Goal: Information Seeking & Learning: Find specific fact

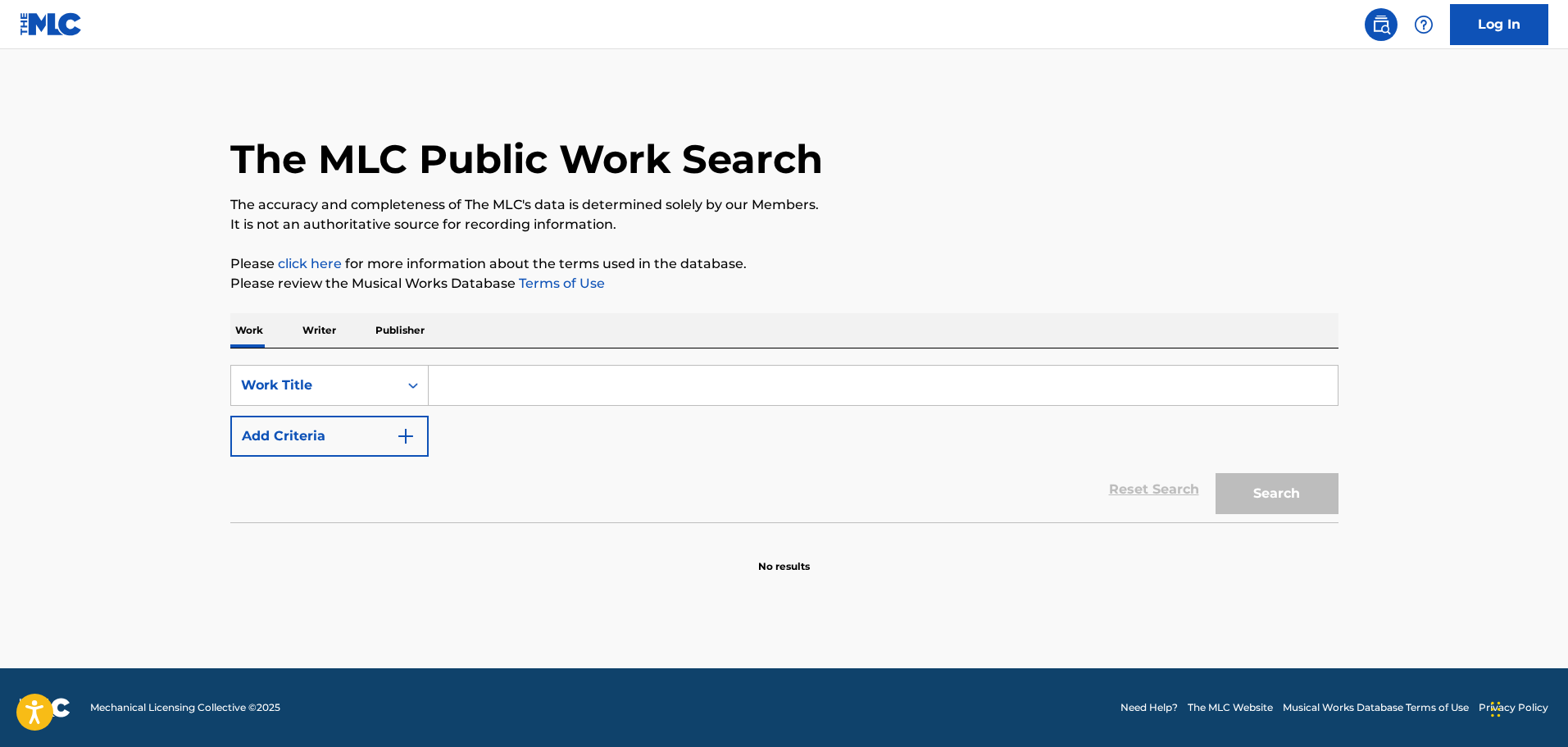
click at [399, 438] on button "Add Criteria" at bounding box center [329, 436] width 198 height 41
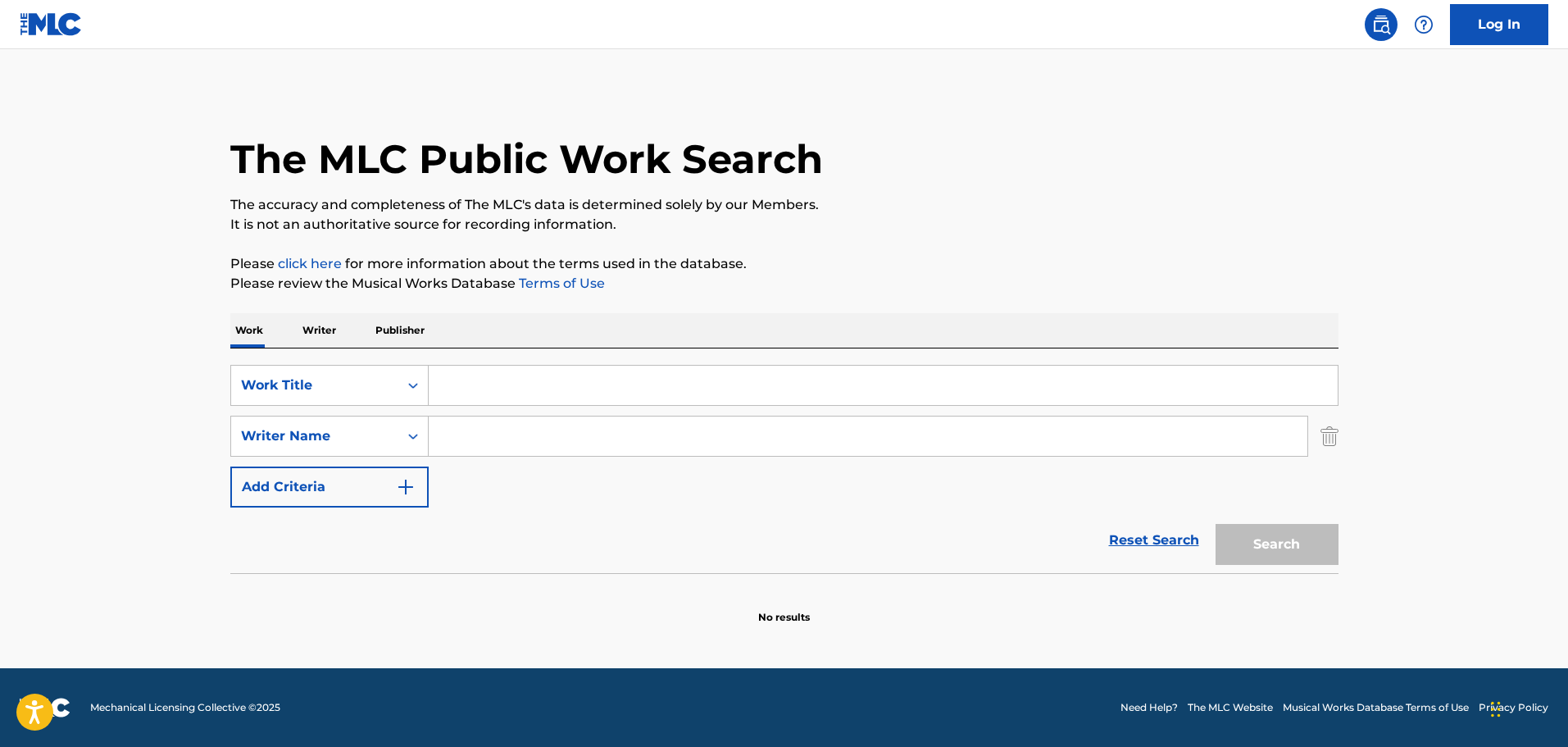
click at [498, 435] on input "Search Form" at bounding box center [868, 436] width 879 height 40
paste input "Mark Isham"
type input "Mark Isham"
click at [498, 383] on input "Search Form" at bounding box center [884, 386] width 910 height 40
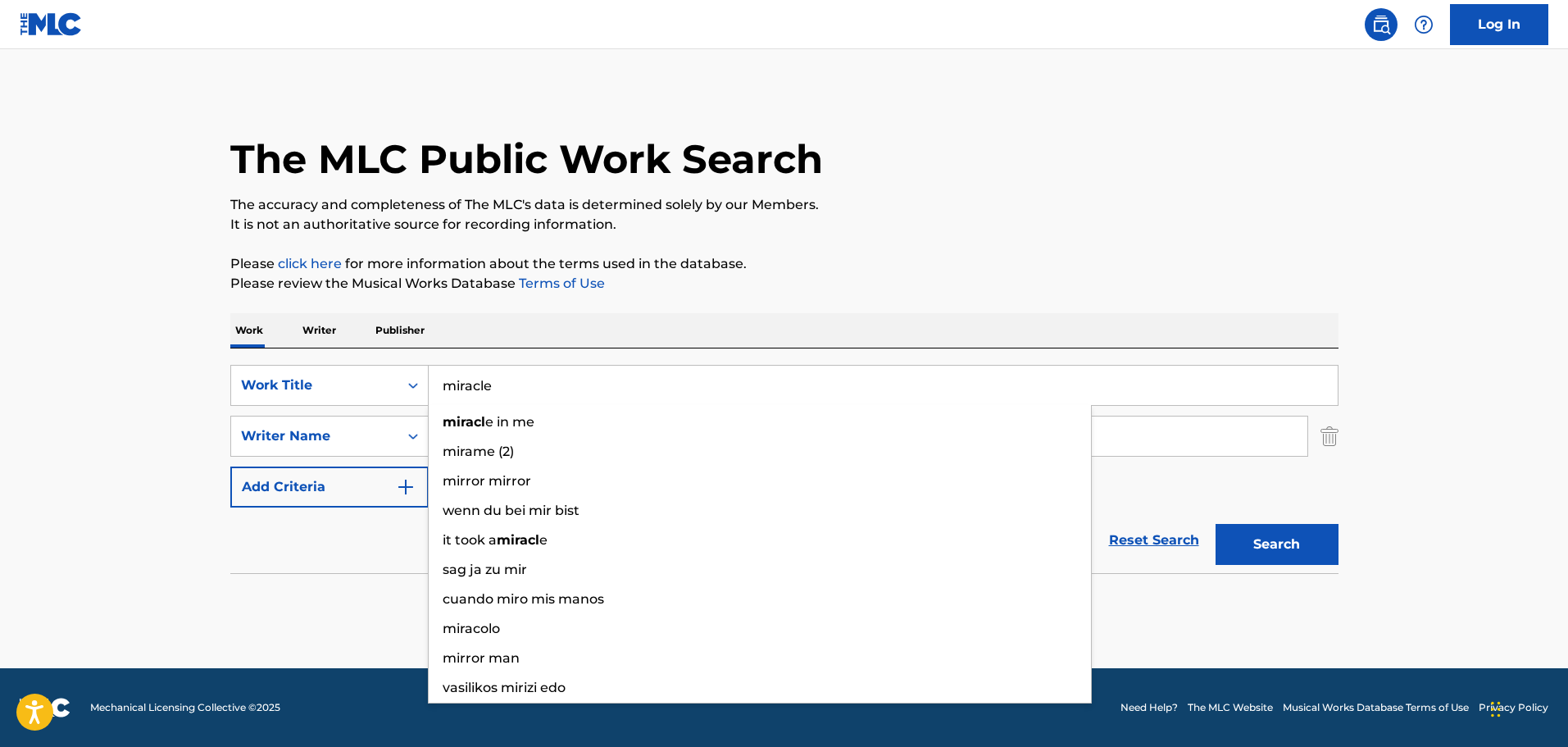
type input "miracle"
click at [1216, 525] on button "Search" at bounding box center [1277, 545] width 123 height 41
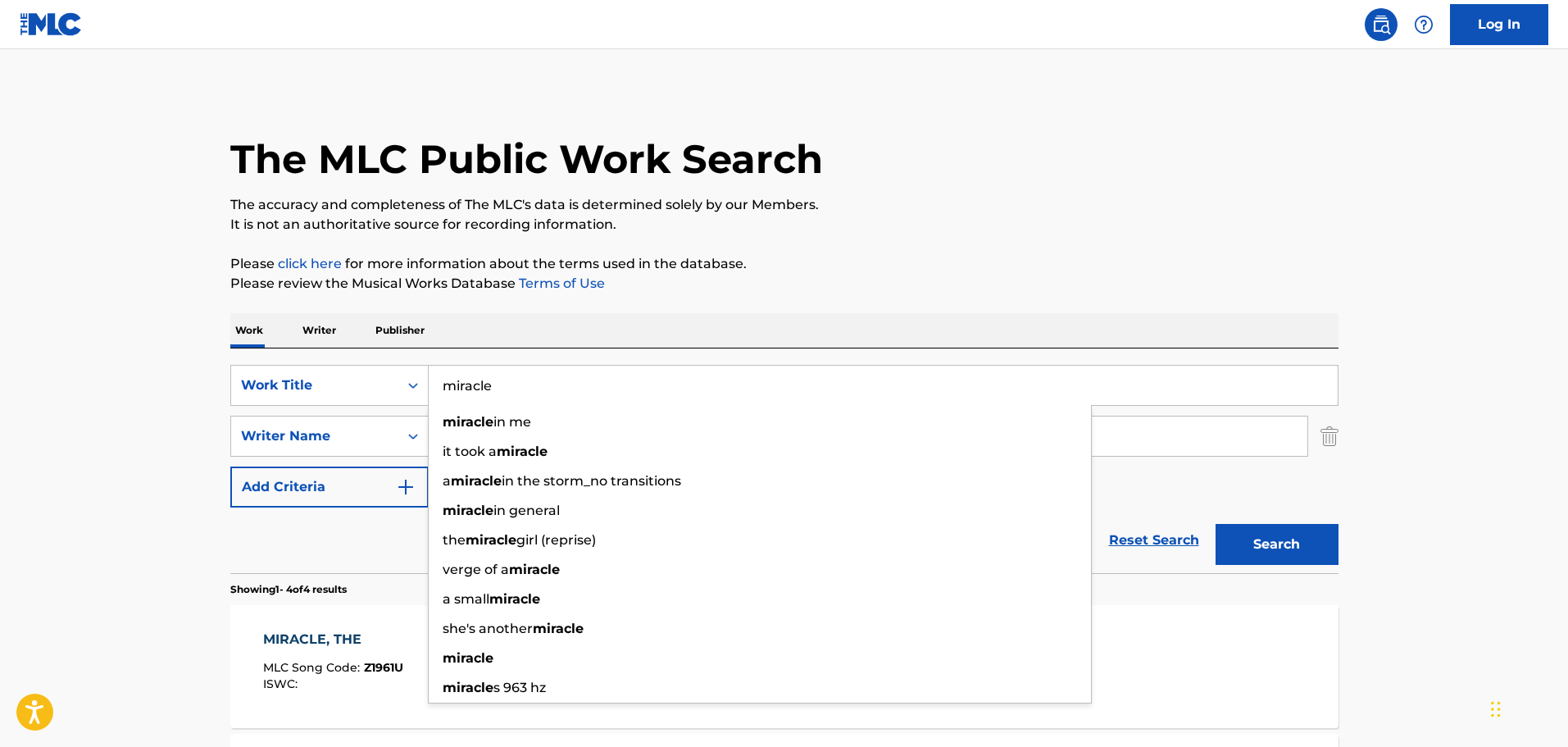
drag, startPoint x: 3, startPoint y: 573, endPoint x: 13, endPoint y: 573, distance: 10.0
click at [7, 573] on main "The MLC Public Work Search The accuracy and completeness of The MLC's data is d…" at bounding box center [784, 625] width 1568 height 1151
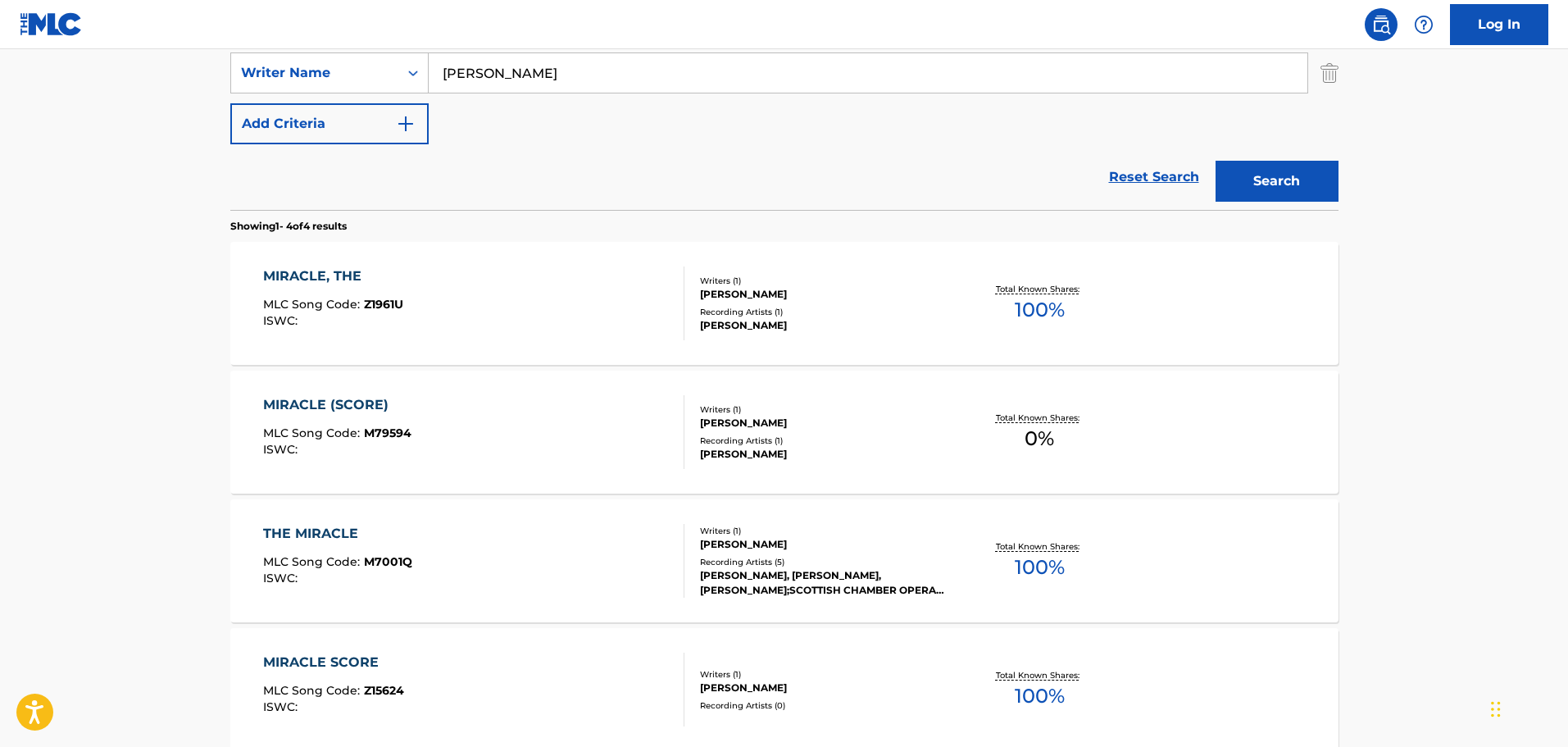
scroll to position [410, 0]
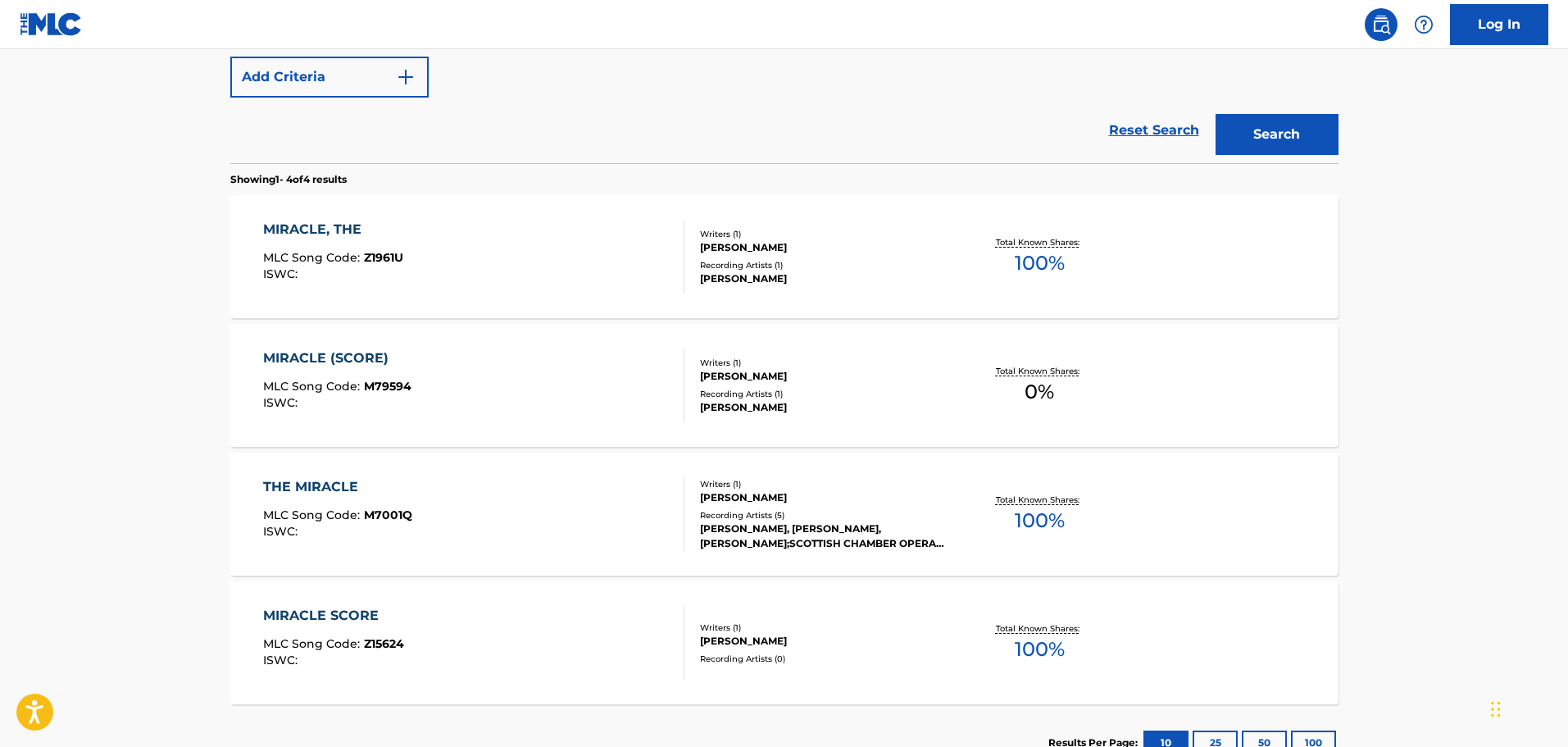
click at [349, 219] on div "MIRACLE, THE MLC Song Code : Z1961U ISWC : Writers ( 1 ) MARK ISHAM Recording A…" at bounding box center [784, 256] width 1109 height 123
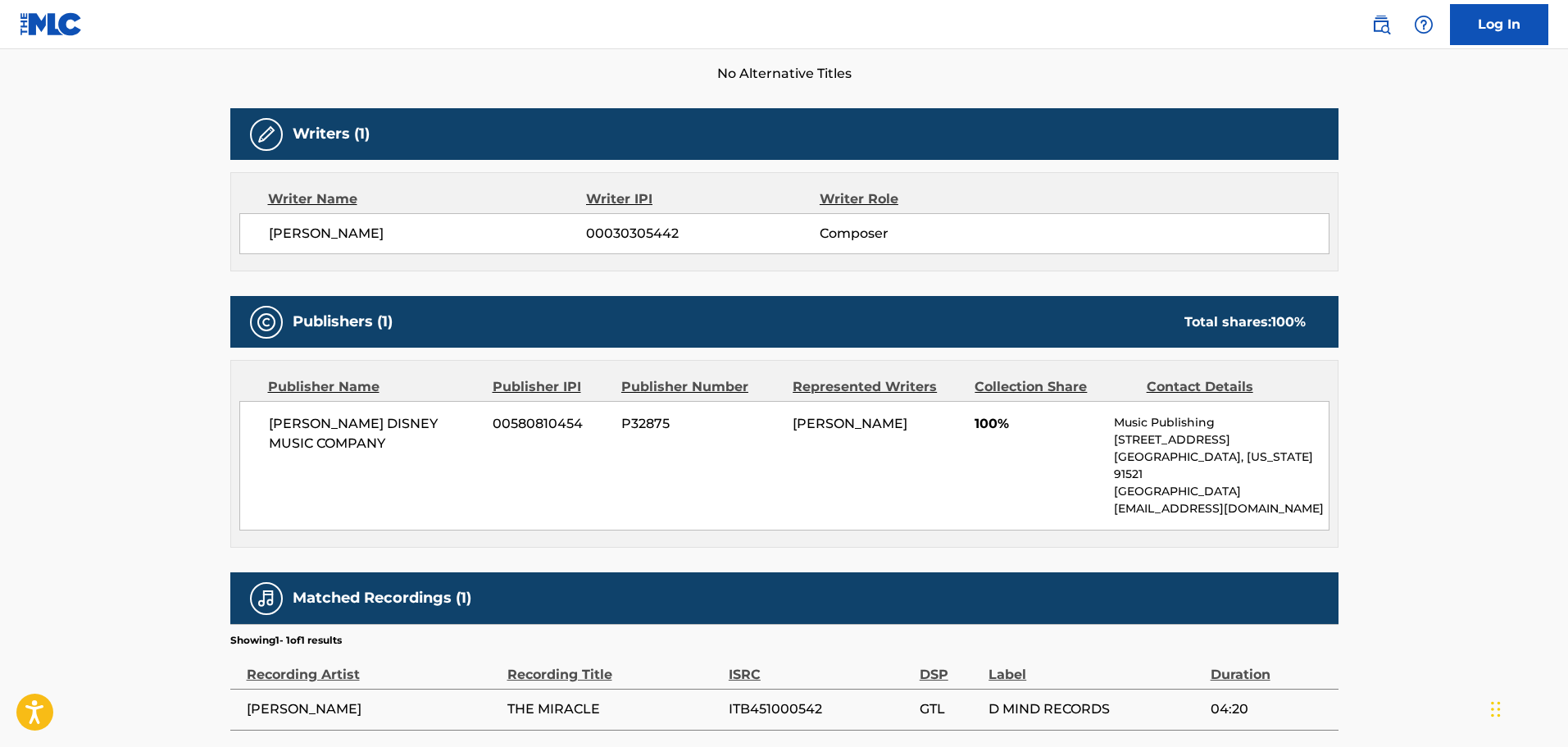
scroll to position [539, 0]
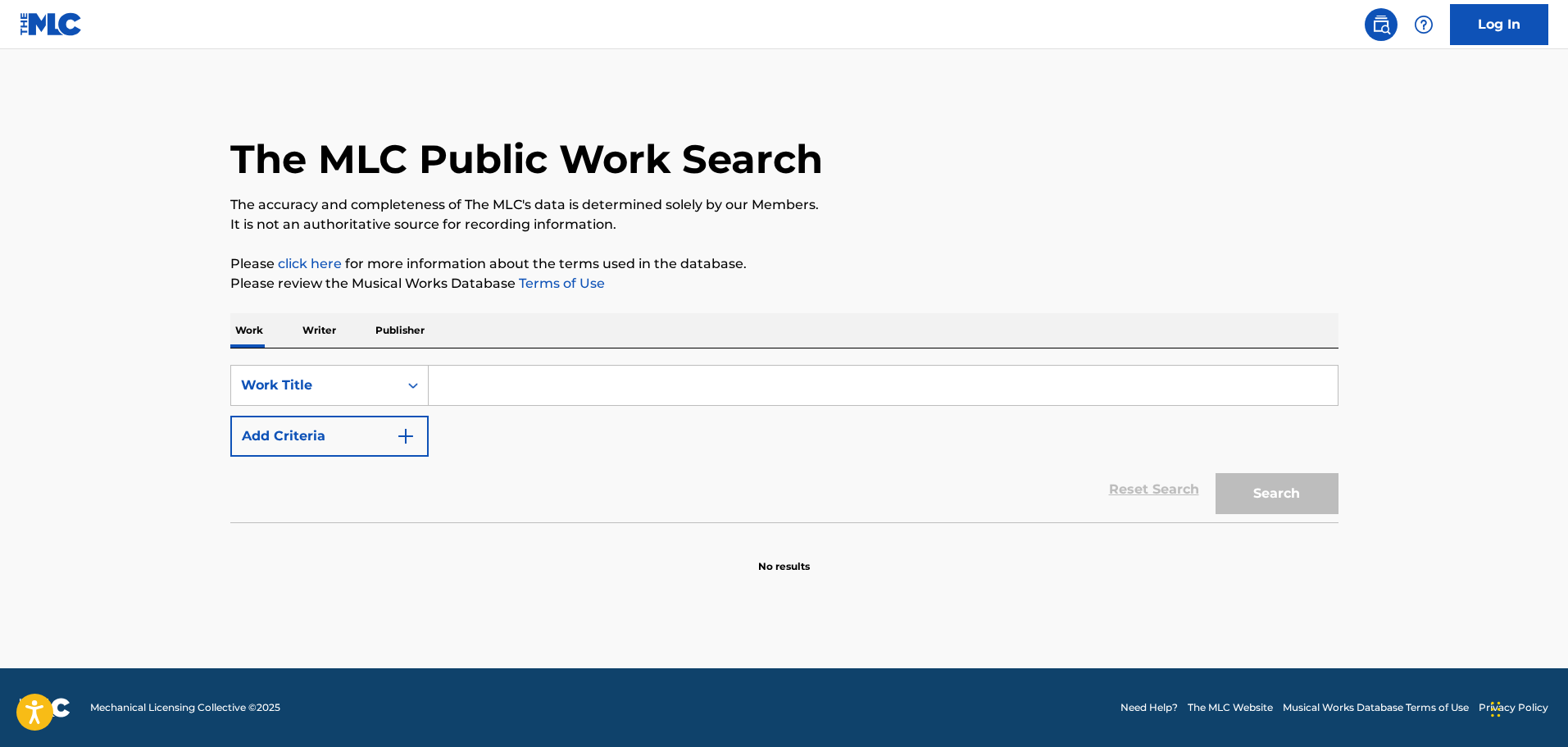
click at [537, 391] on input "Search Form" at bounding box center [884, 386] width 910 height 40
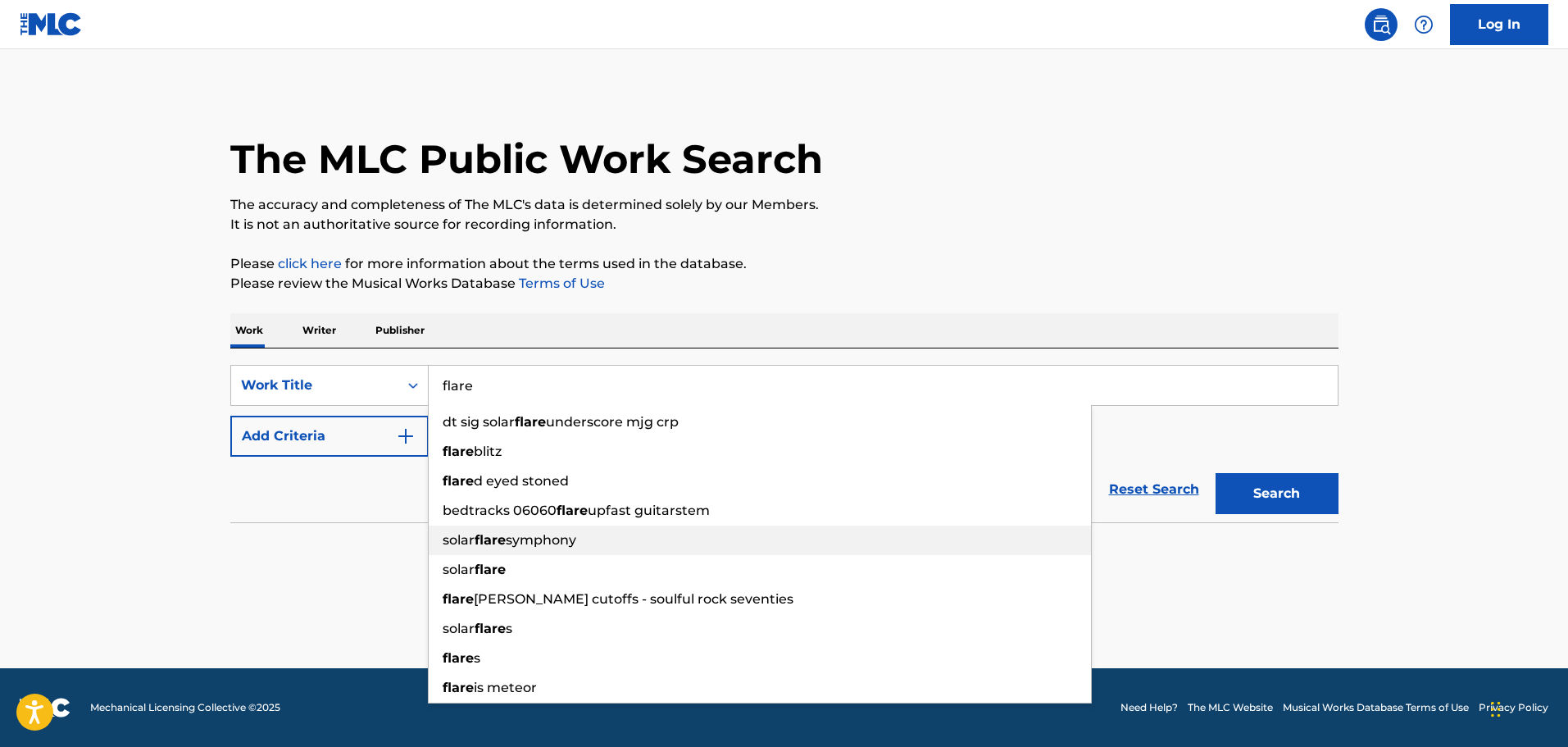
type input "flare"
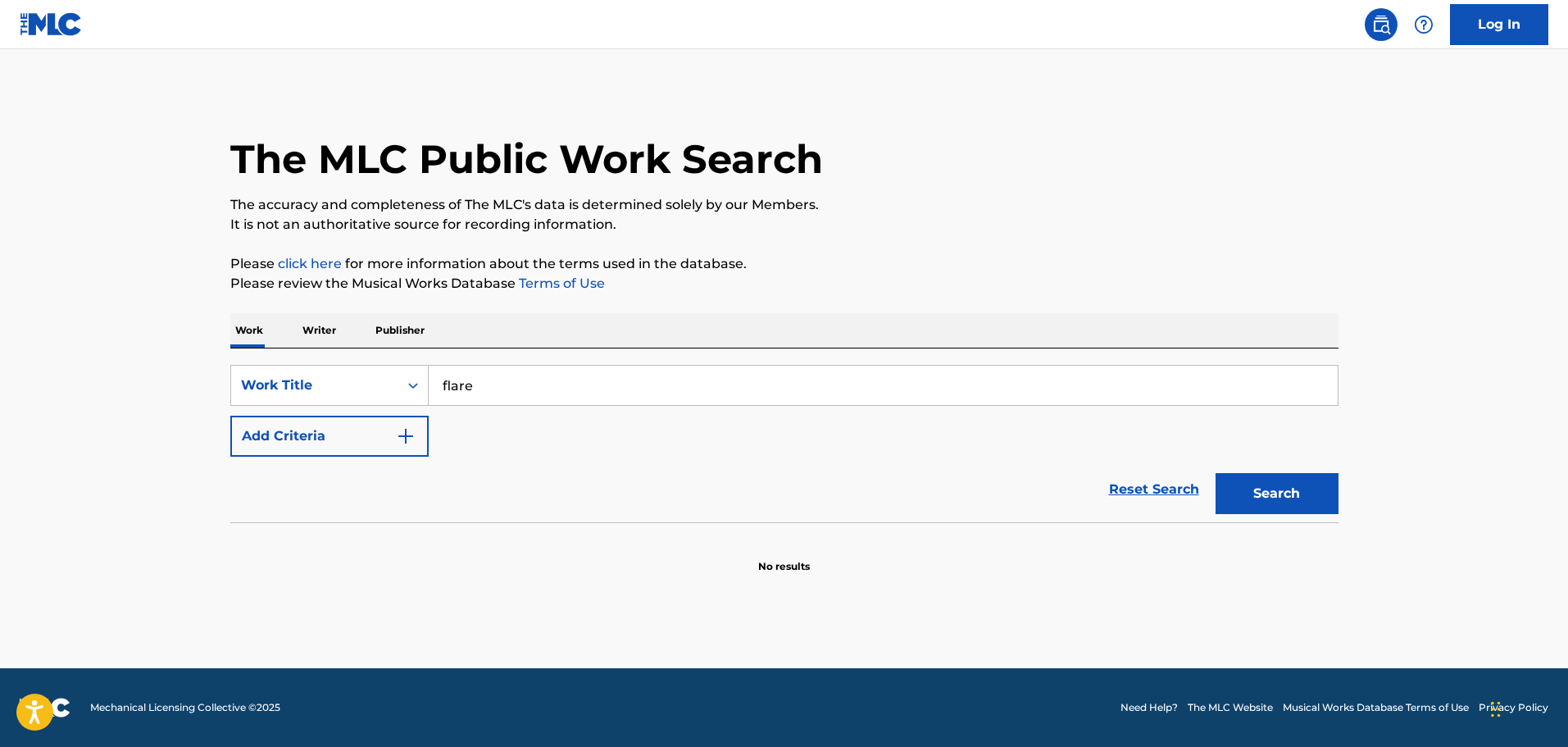
drag, startPoint x: 376, startPoint y: 574, endPoint x: 528, endPoint y: 458, distance: 191.2
click at [376, 573] on main "The MLC Public Work Search The accuracy and completeness of The MLC's data is d…" at bounding box center [784, 359] width 1568 height 620
click at [419, 440] on button "Add Criteria" at bounding box center [329, 436] width 198 height 41
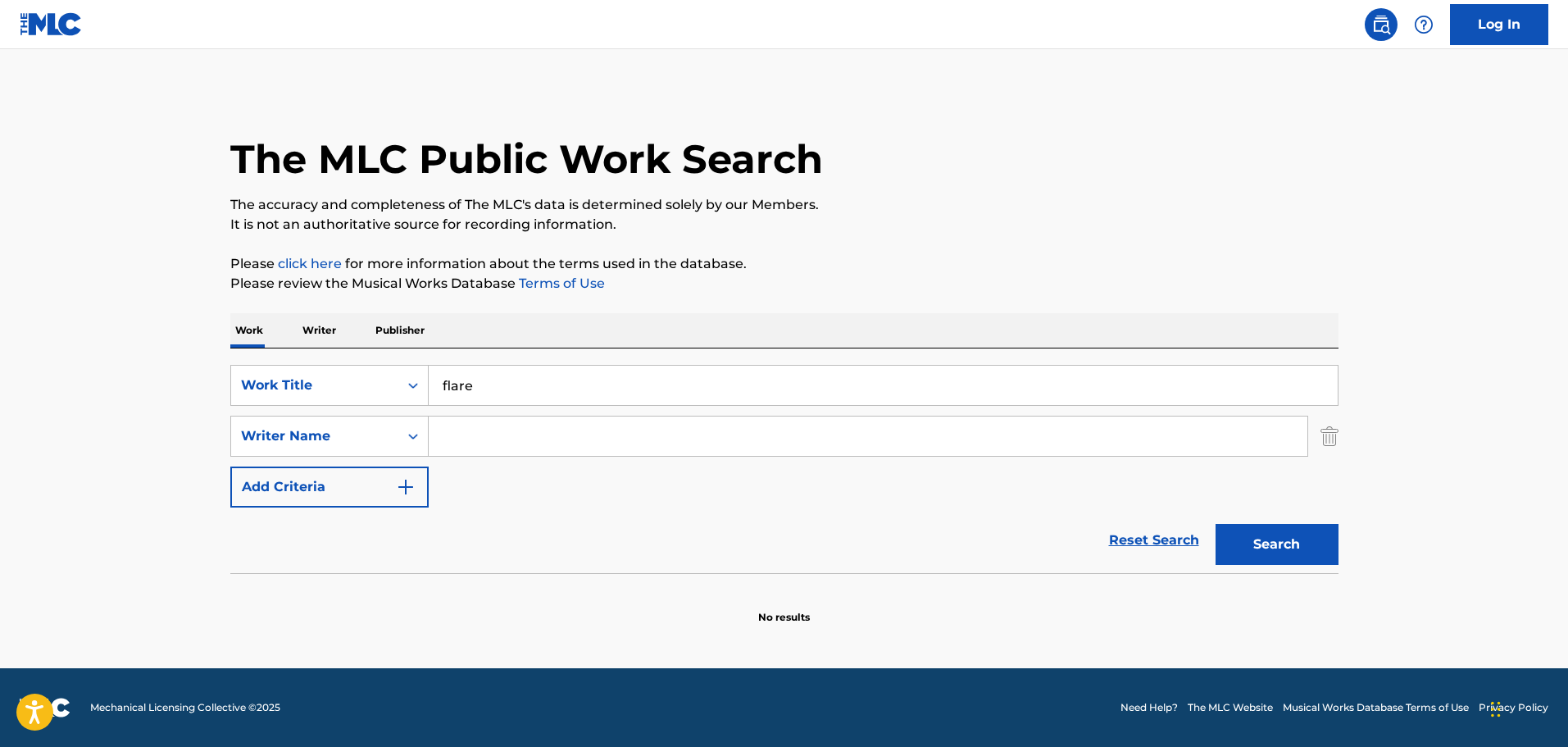
click at [500, 441] on input "Search Form" at bounding box center [868, 436] width 879 height 40
paste input "REVEHA ARTEM ANATOLEVICH"
type input "REVEHA ARTEM ANATOLEVICH"
click at [1306, 551] on button "Search" at bounding box center [1277, 545] width 123 height 41
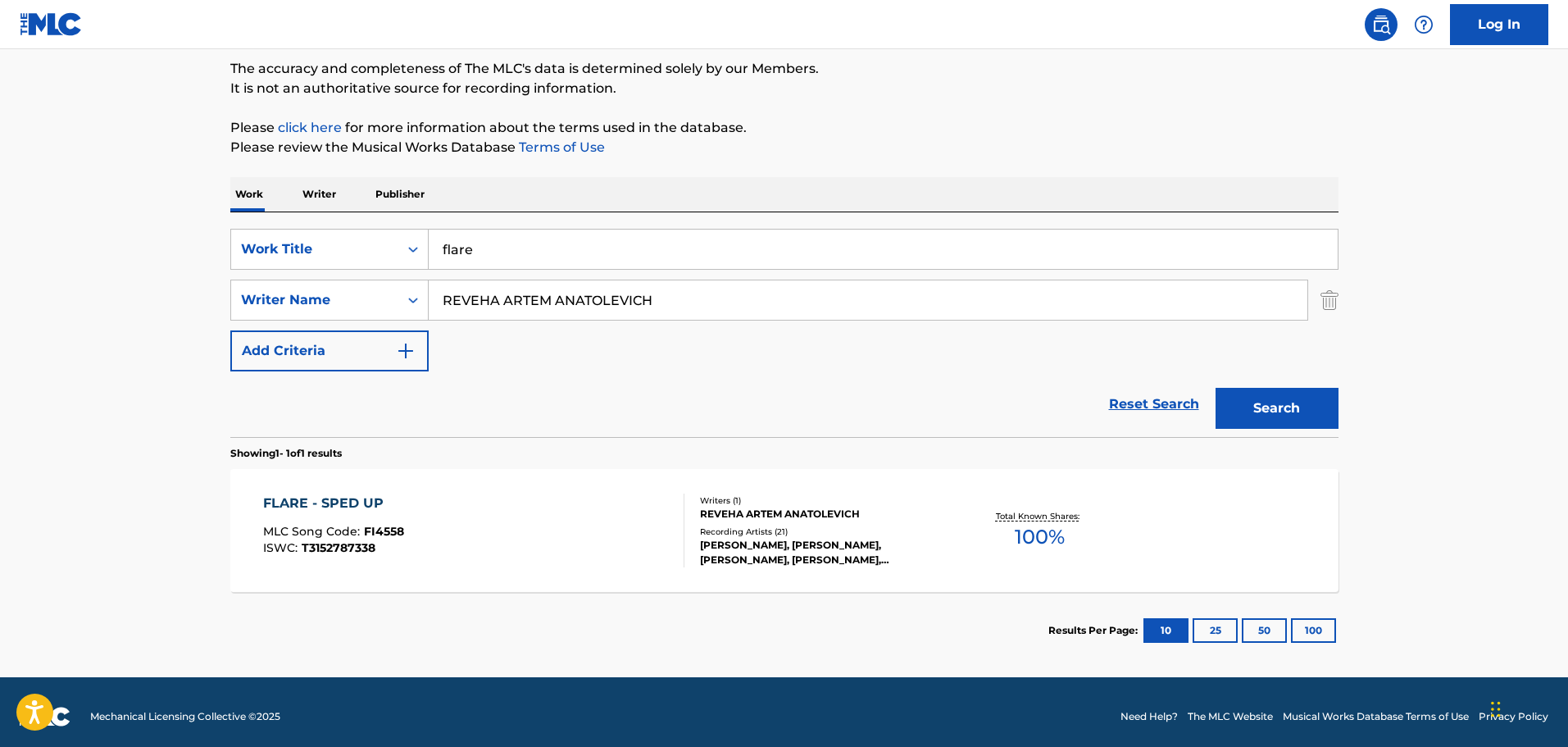
scroll to position [145, 0]
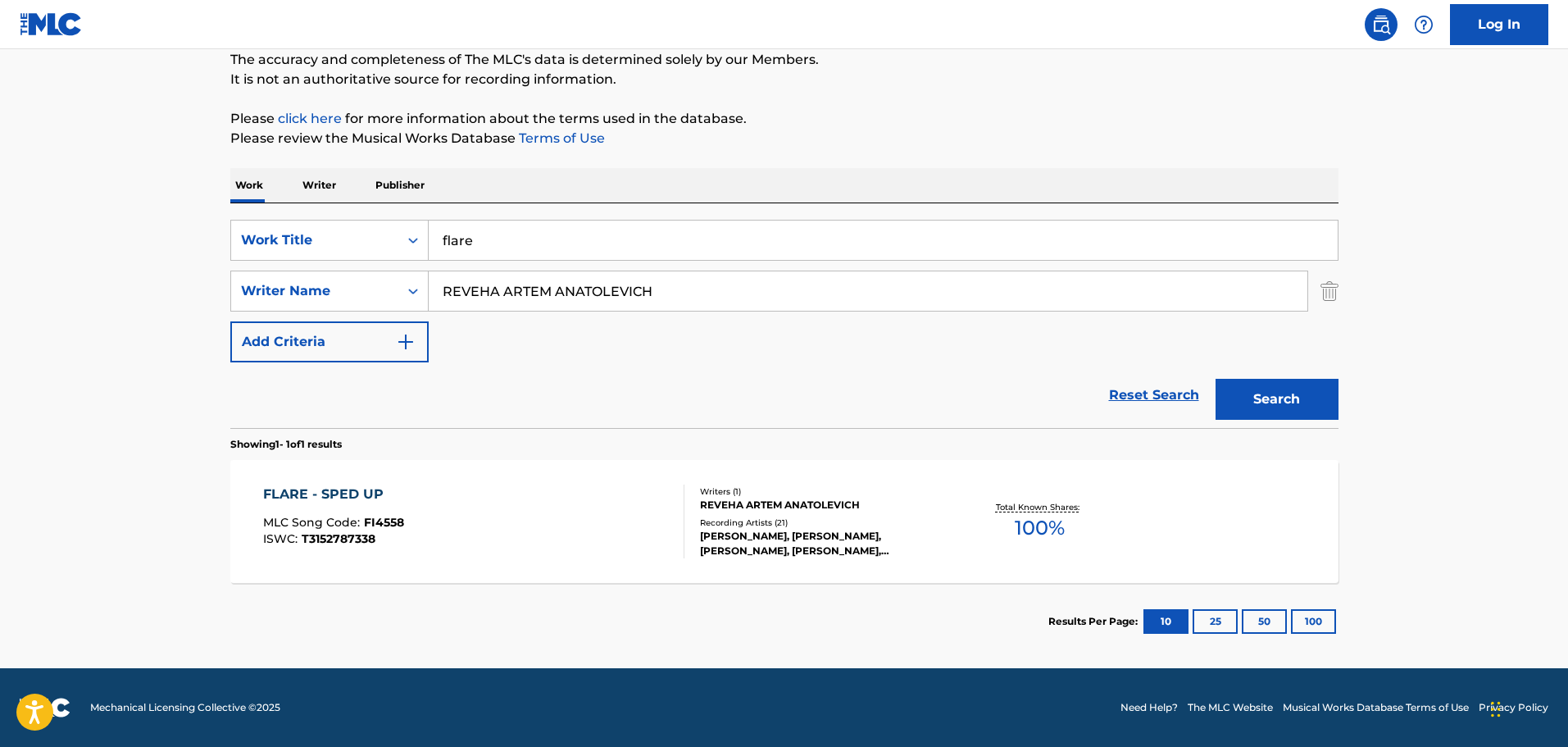
click at [551, 493] on div "FLARE - SPED UP MLC Song Code : FI4558 ISWC : T3152787338" at bounding box center [474, 522] width 421 height 74
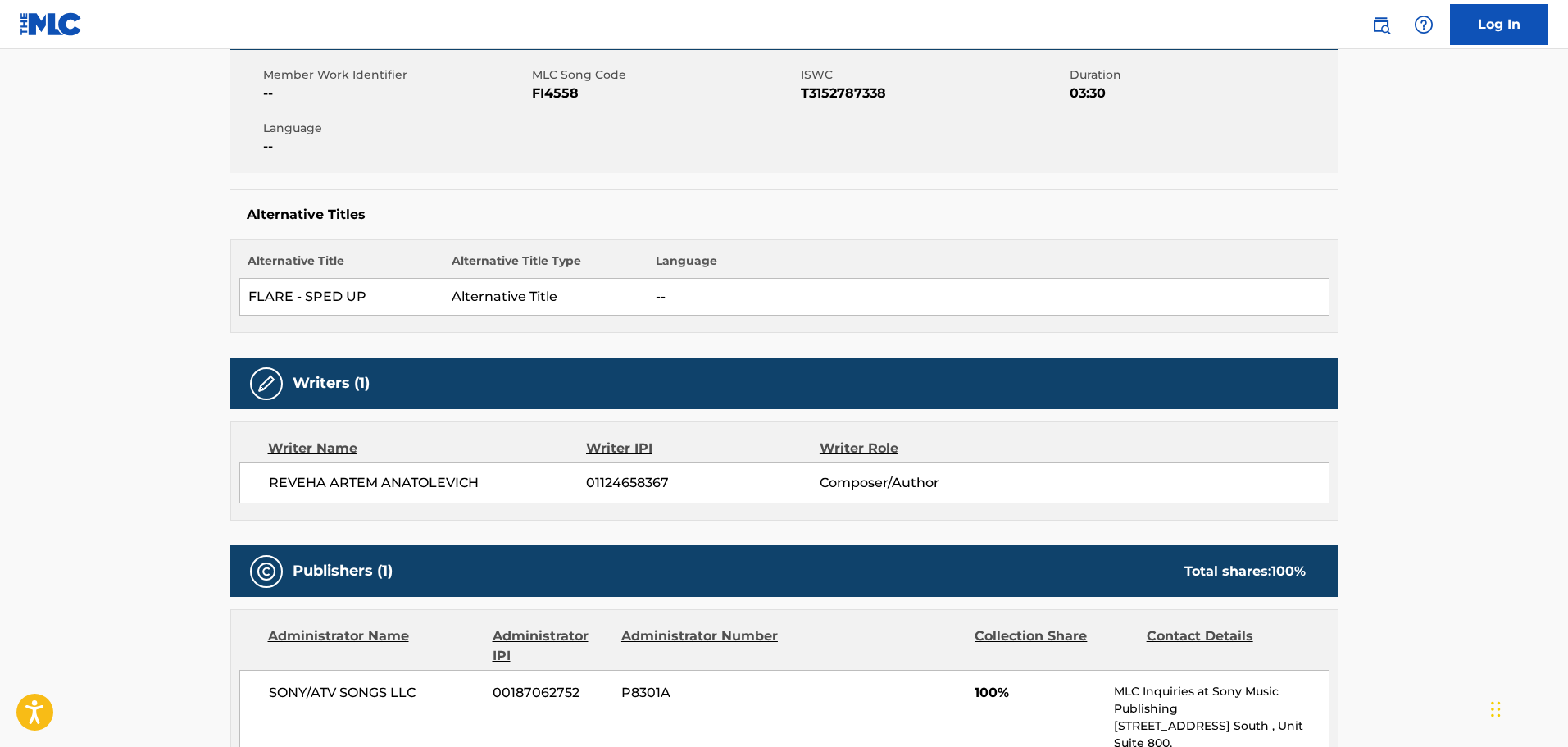
scroll to position [410, 0]
